Goal: Task Accomplishment & Management: Use online tool/utility

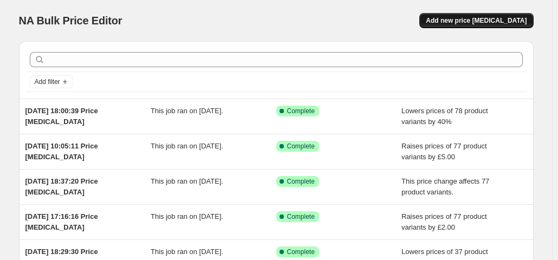
click at [471, 15] on button "Add new price [MEDICAL_DATA]" at bounding box center [476, 20] width 114 height 15
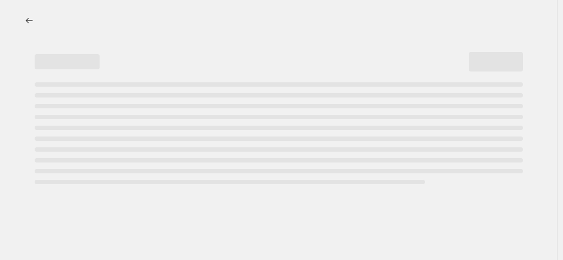
select select "percentage"
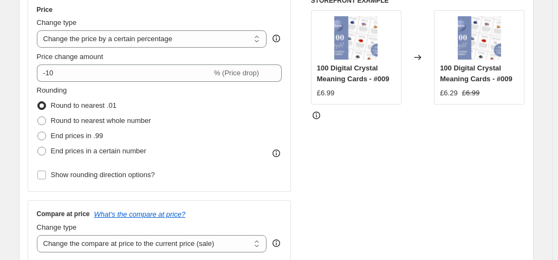
scroll to position [220, 0]
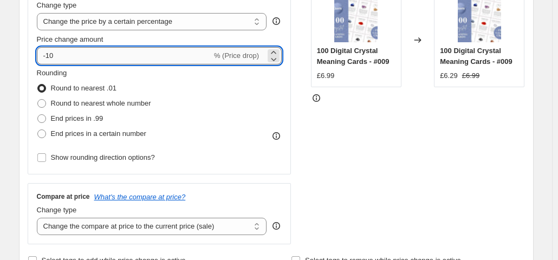
click at [133, 51] on input "-10" at bounding box center [124, 55] width 175 height 17
type input "-1"
type input "-30"
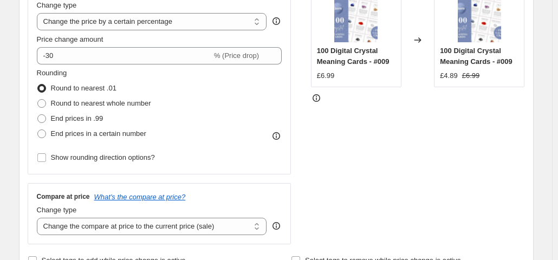
click at [447, 118] on div "STOREFRONT EXAMPLE 100 Digital Crystal Meaning Cards - #009 £6.99 Changed to 10…" at bounding box center [418, 111] width 214 height 265
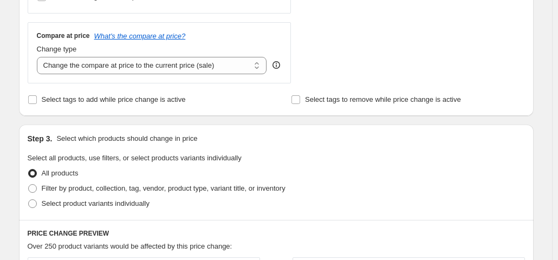
scroll to position [389, 0]
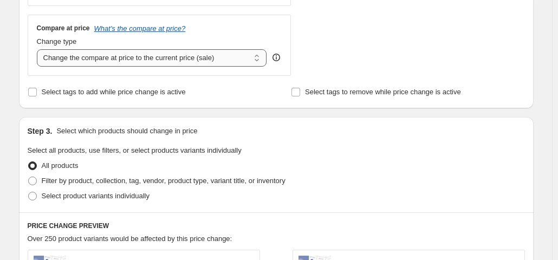
click at [161, 56] on select "Change the compare at price to the current price (sale) Change the compare at p…" at bounding box center [152, 57] width 230 height 17
select select "remove"
click at [39, 49] on select "Change the compare at price to the current price (sale) Change the compare at p…" at bounding box center [152, 57] width 230 height 17
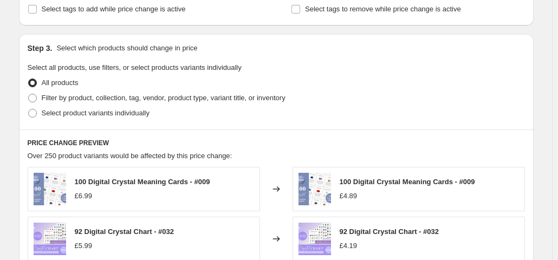
scroll to position [516, 0]
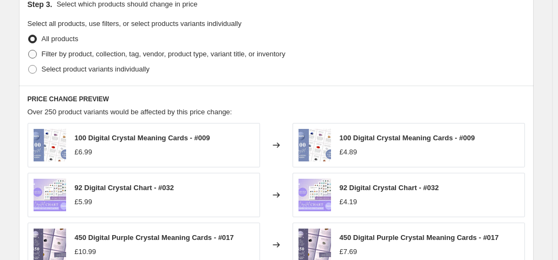
click at [87, 51] on span "Filter by product, collection, tag, vendor, product type, variant title, or inv…" at bounding box center [164, 54] width 244 height 8
click at [29, 50] on input "Filter by product, collection, tag, vendor, product type, variant title, or inv…" at bounding box center [28, 50] width 1 height 1
radio input "true"
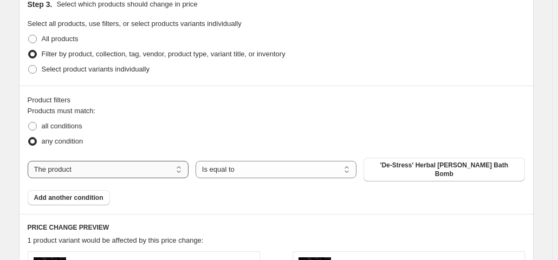
click at [131, 164] on select "The product The product's collection The product's tag The product's vendor The…" at bounding box center [108, 169] width 161 height 17
select select "collection"
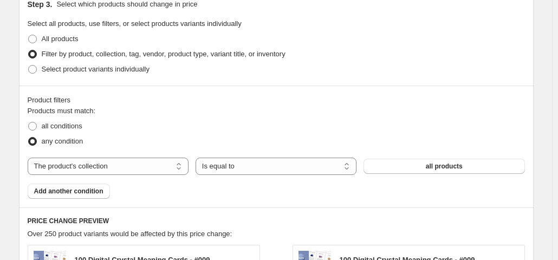
click at [412, 172] on button "all products" at bounding box center [443, 166] width 161 height 15
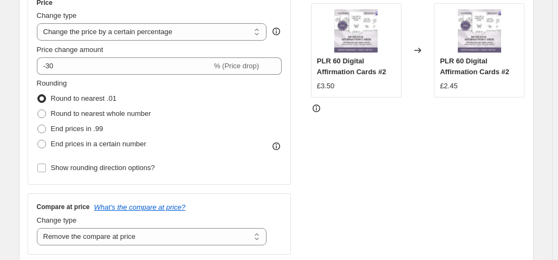
scroll to position [204, 0]
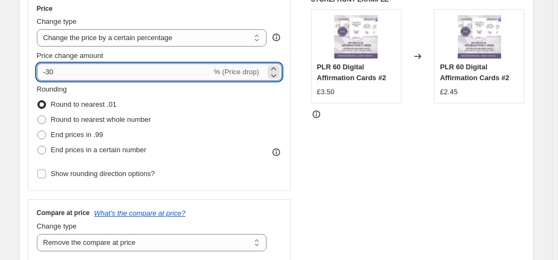
click at [106, 66] on input "-30" at bounding box center [124, 71] width 175 height 17
type input "-3"
type input "-20"
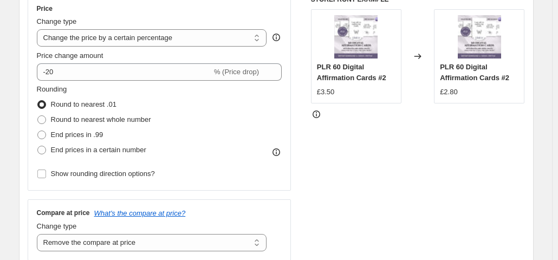
click at [434, 147] on div "STOREFRONT EXAMPLE PLR 60 Digital Affirmation Cards #2 £3.50 Changed to PLR 60 …" at bounding box center [418, 127] width 214 height 265
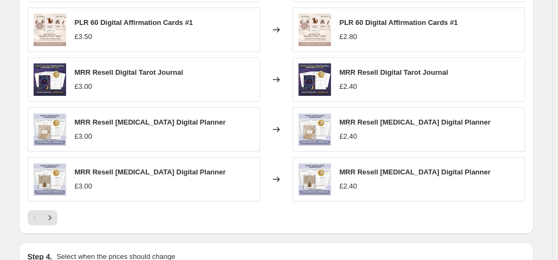
scroll to position [797, 0]
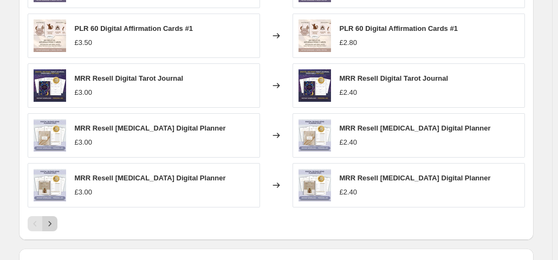
click at [54, 220] on icon "Next" at bounding box center [49, 223] width 11 height 11
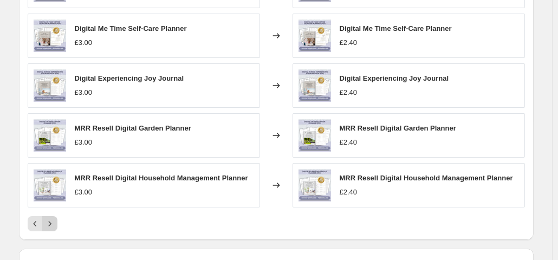
click at [51, 220] on icon "Next" at bounding box center [49, 223] width 11 height 11
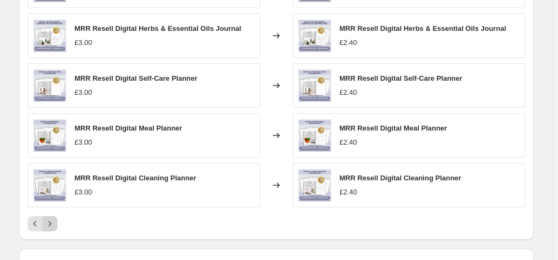
click at [51, 220] on icon "Next" at bounding box center [49, 223] width 11 height 11
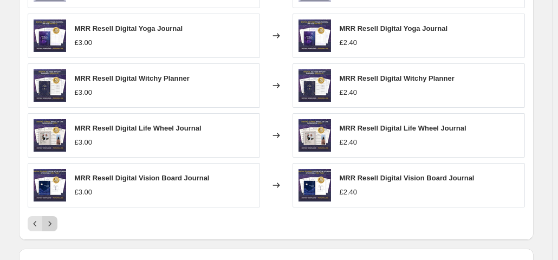
click at [51, 220] on icon "Next" at bounding box center [49, 223] width 11 height 11
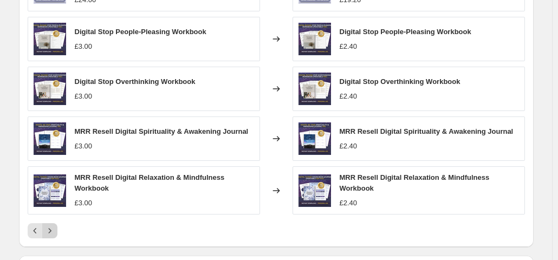
click at [51, 220] on div "Digital Ultimate Spiritual & Wellness Collection (3600+ Pages) £24.00 Changed t…" at bounding box center [276, 101] width 497 height 275
click at [51, 225] on icon "Next" at bounding box center [49, 230] width 11 height 11
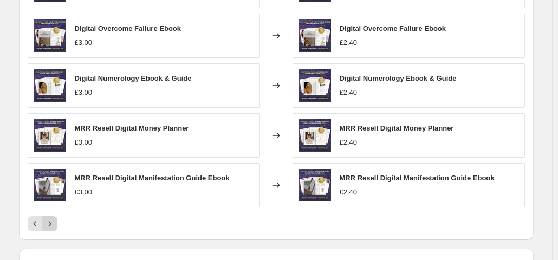
click at [53, 221] on icon "Next" at bounding box center [49, 223] width 11 height 11
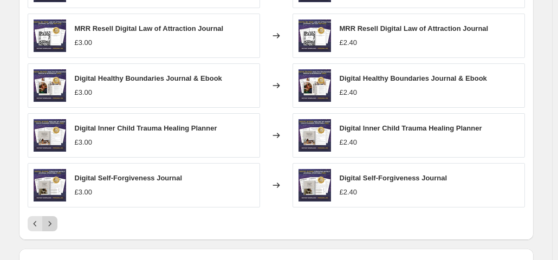
click at [53, 221] on icon "Next" at bounding box center [49, 223] width 11 height 11
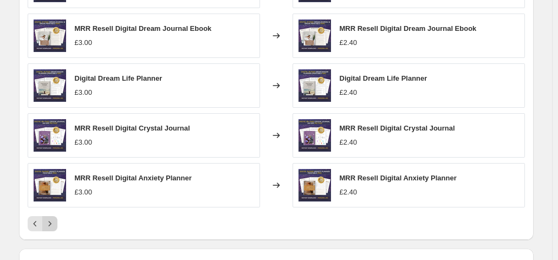
click at [53, 221] on icon "Next" at bounding box center [49, 223] width 11 height 11
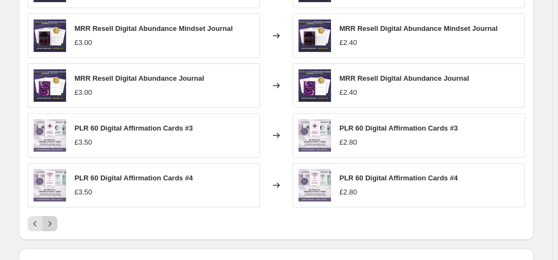
click at [53, 221] on icon "Next" at bounding box center [49, 223] width 11 height 11
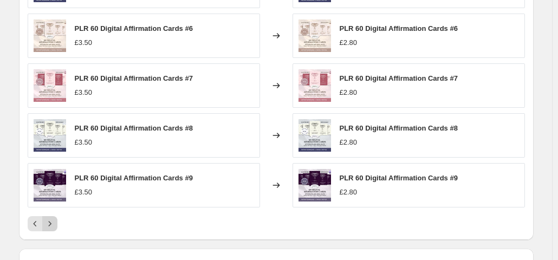
click at [54, 222] on icon "Next" at bounding box center [49, 223] width 11 height 11
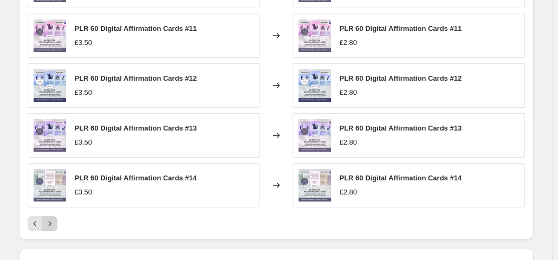
click at [54, 222] on icon "Next" at bounding box center [49, 223] width 11 height 11
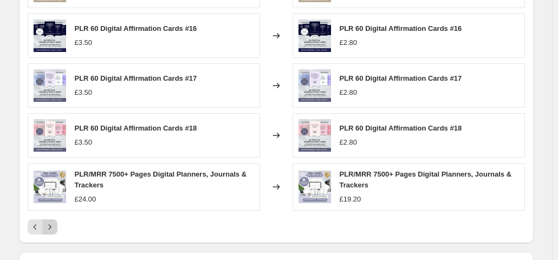
click at [52, 225] on icon "Next" at bounding box center [49, 227] width 11 height 11
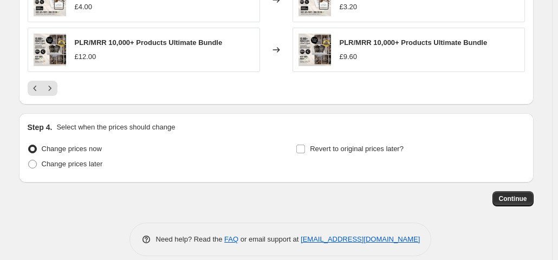
scroll to position [940, 0]
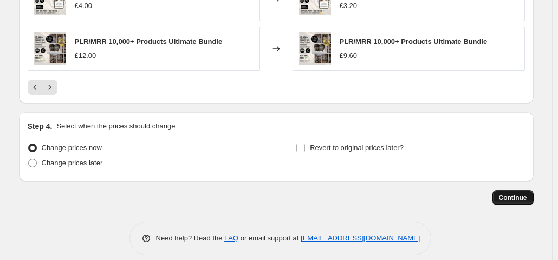
click at [518, 191] on button "Continue" at bounding box center [512, 197] width 41 height 15
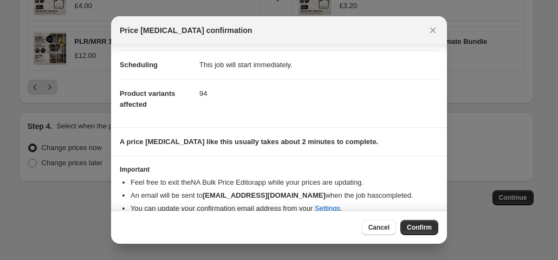
scroll to position [95, 0]
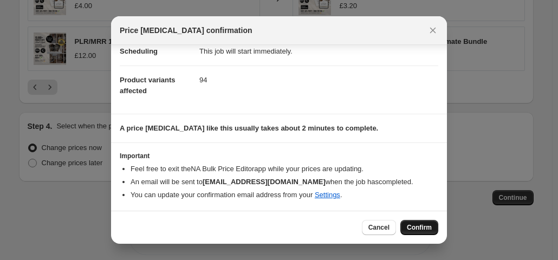
click at [424, 229] on span "Confirm" at bounding box center [419, 227] width 25 height 9
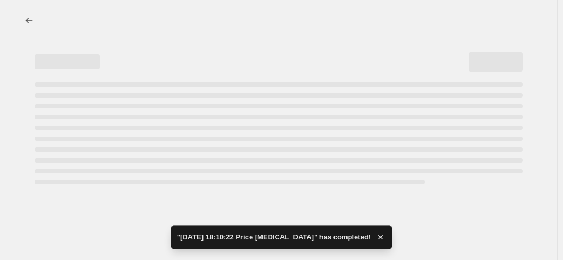
select select "percentage"
select select "remove"
select select "collection"
